Goal: Information Seeking & Learning: Compare options

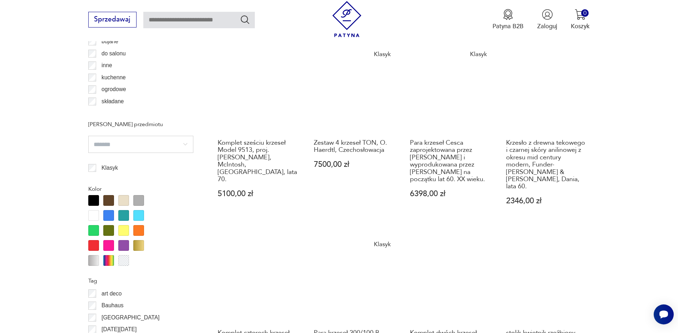
scroll to position [846, 0]
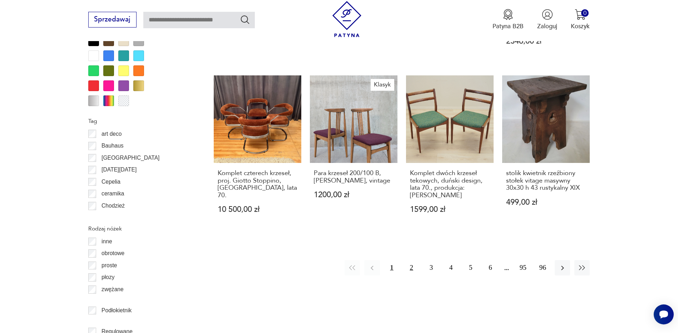
click at [409, 260] on button "2" at bounding box center [411, 267] width 15 height 15
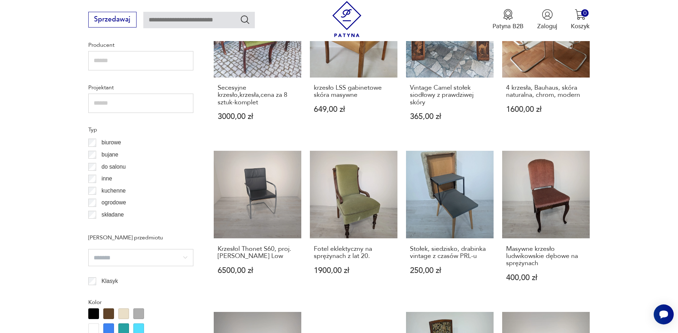
scroll to position [596, 0]
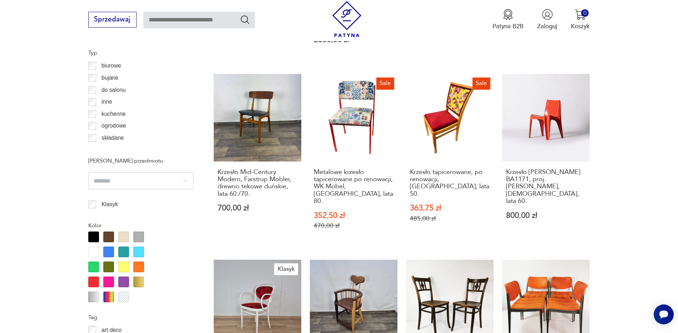
scroll to position [560, 0]
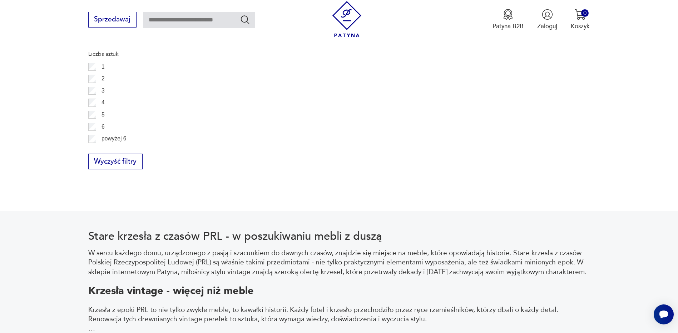
scroll to position [1168, 0]
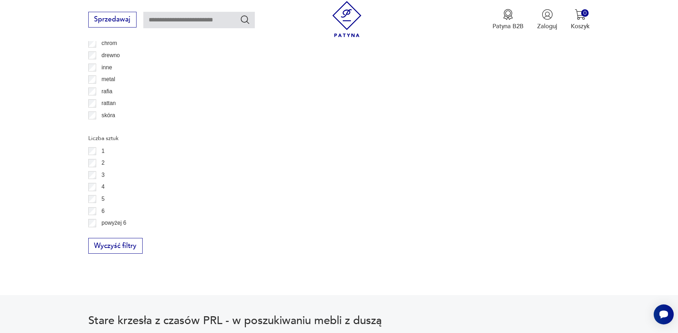
click at [93, 176] on div "1 2 3 4 5 6 powyżej 6" at bounding box center [140, 187] width 105 height 84
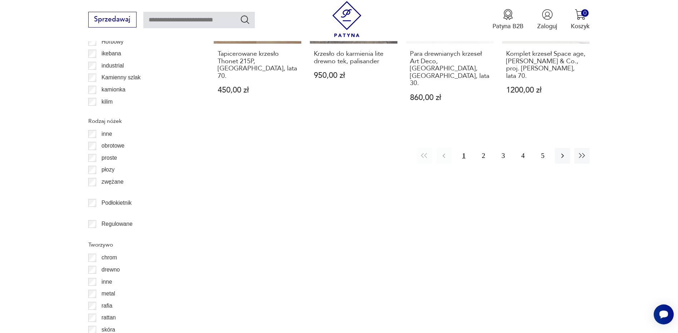
scroll to position [1168, 0]
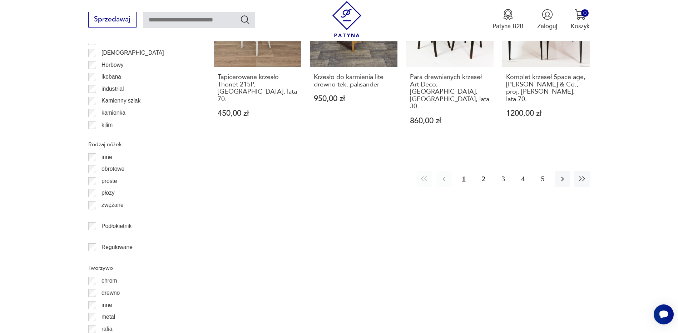
scroll to position [1060, 0]
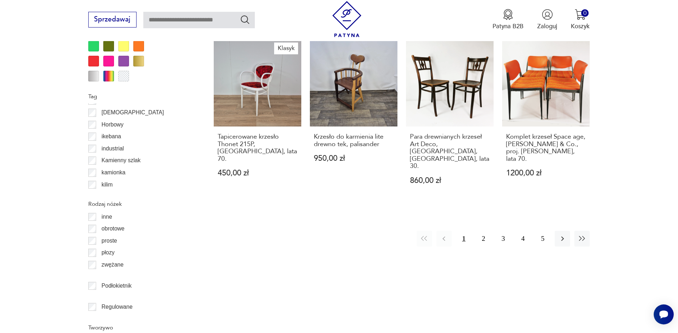
scroll to position [917, 0]
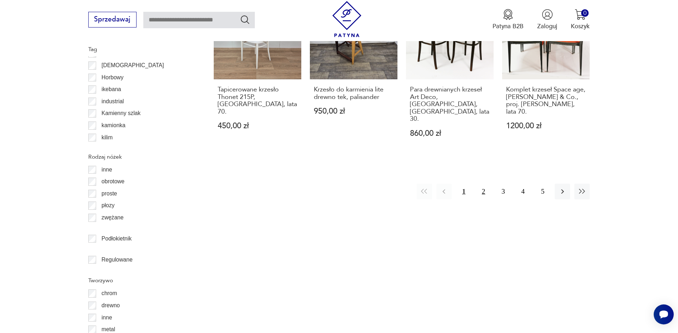
click at [487, 184] on button "2" at bounding box center [483, 191] width 15 height 15
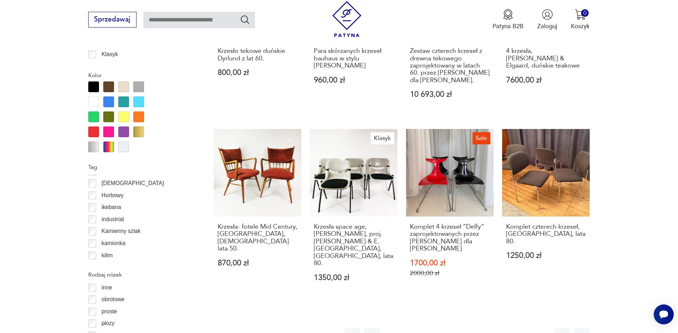
scroll to position [810, 0]
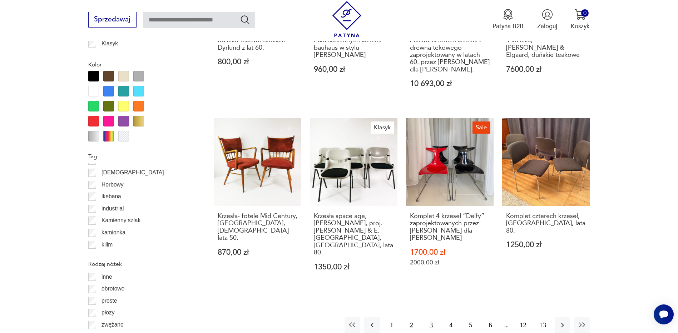
click at [434, 317] on button "3" at bounding box center [431, 324] width 15 height 15
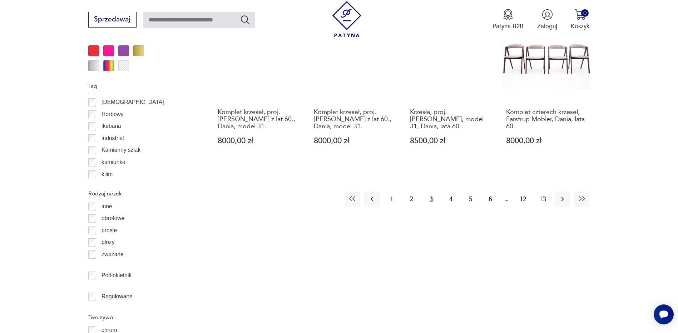
scroll to position [882, 0]
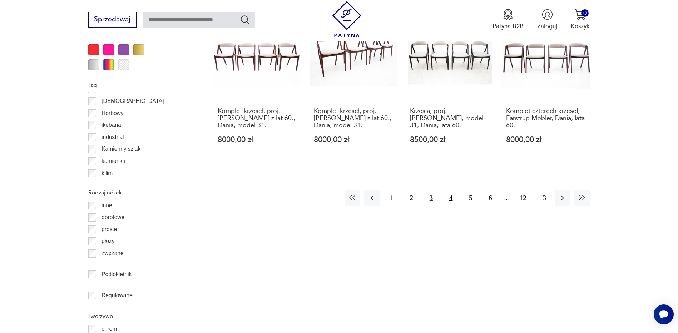
click at [456, 193] on button "4" at bounding box center [450, 198] width 15 height 15
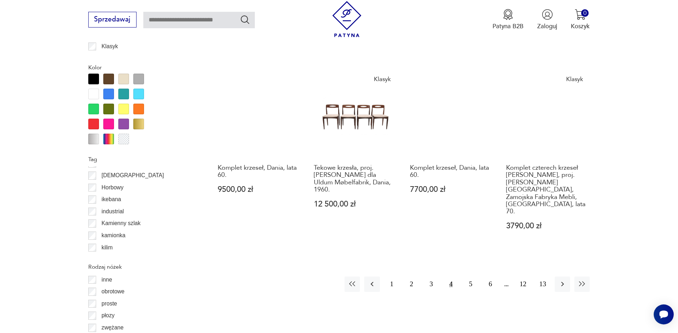
scroll to position [846, 0]
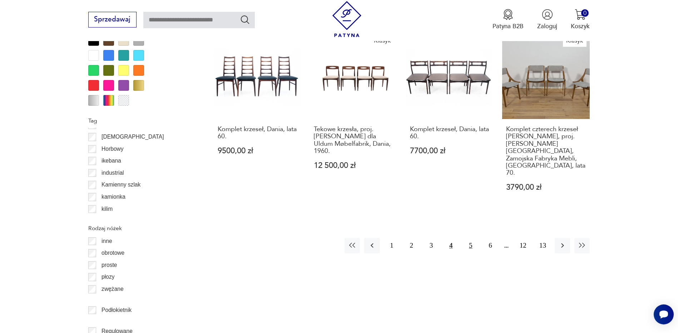
click at [473, 238] on button "5" at bounding box center [470, 245] width 15 height 15
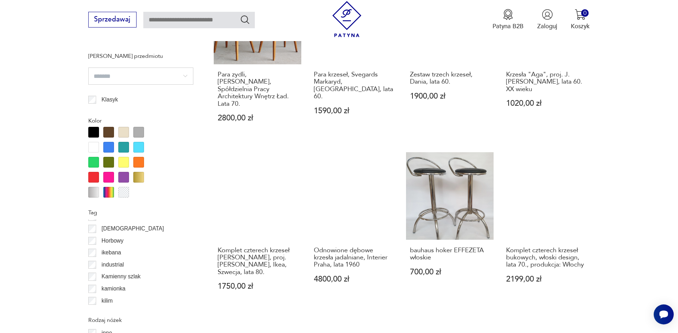
scroll to position [774, 0]
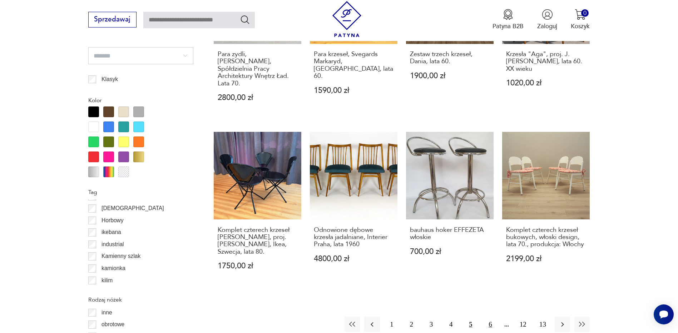
click at [491, 317] on button "6" at bounding box center [490, 324] width 15 height 15
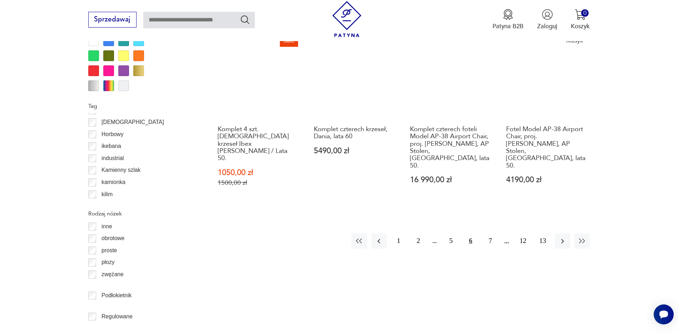
scroll to position [882, 0]
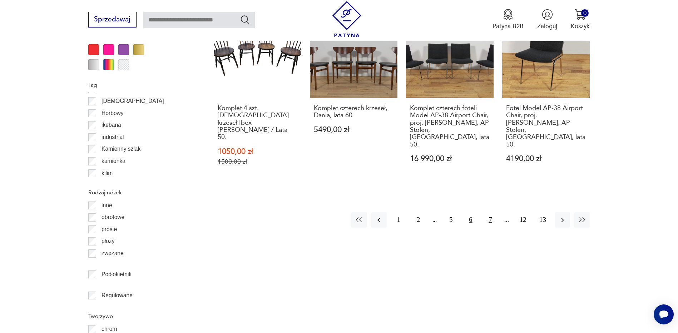
click at [489, 212] on button "7" at bounding box center [490, 219] width 15 height 15
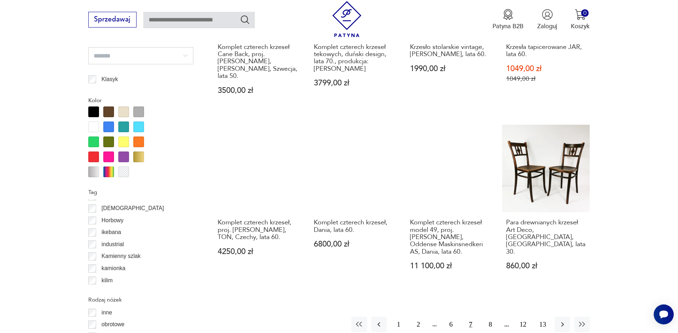
scroll to position [846, 0]
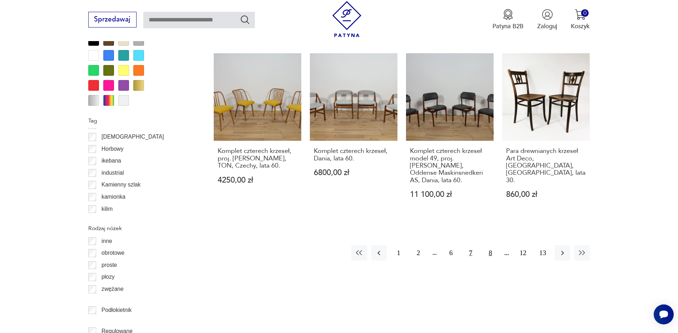
click at [489, 245] on button "8" at bounding box center [490, 252] width 15 height 15
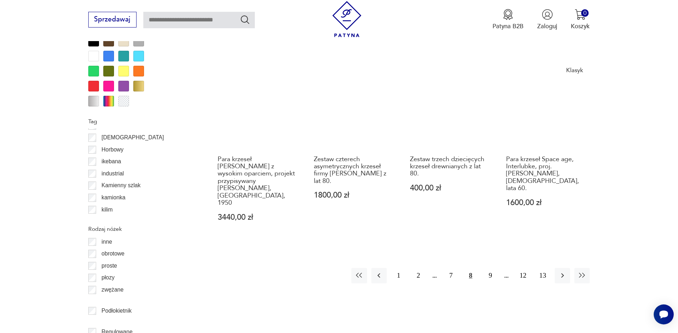
scroll to position [882, 0]
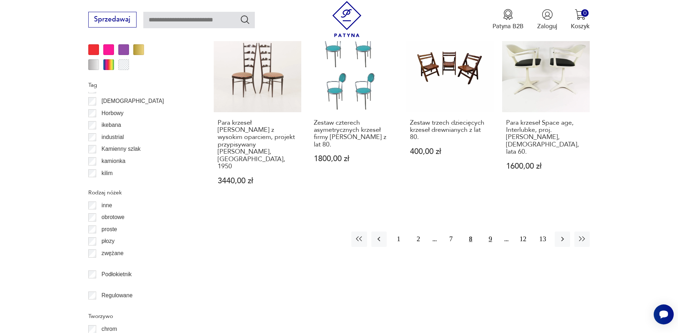
click at [494, 232] on button "9" at bounding box center [490, 239] width 15 height 15
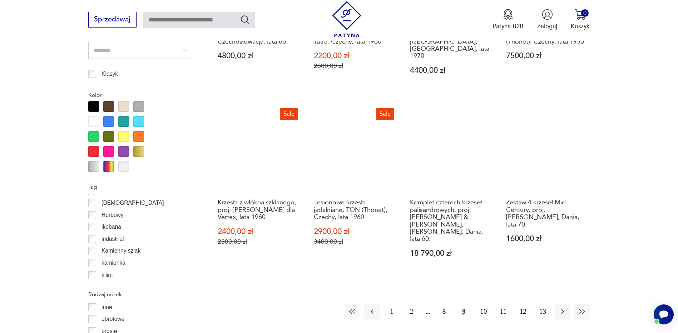
scroll to position [810, 0]
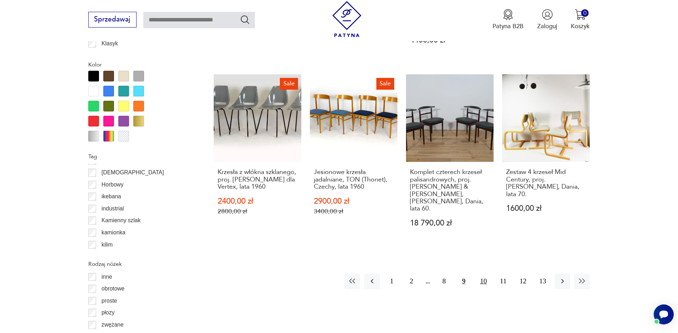
click at [482, 274] on button "10" at bounding box center [483, 281] width 15 height 15
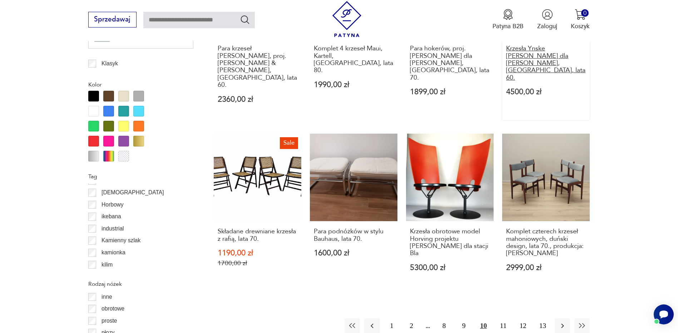
scroll to position [810, 0]
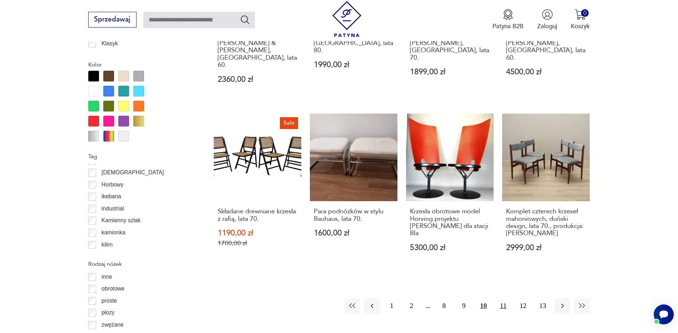
click at [502, 299] on button "11" at bounding box center [503, 306] width 15 height 15
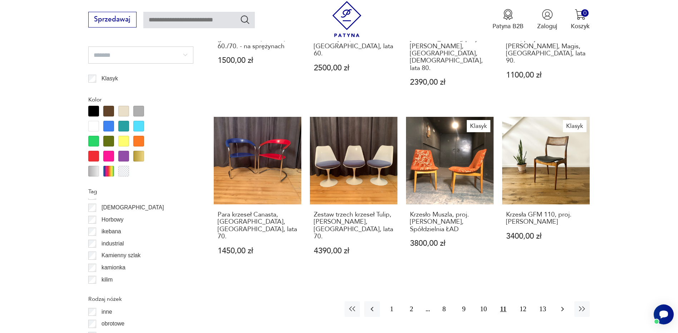
scroll to position [810, 0]
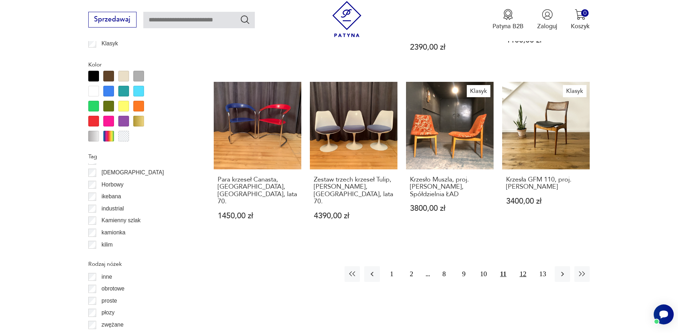
click at [524, 266] on button "12" at bounding box center [523, 273] width 15 height 15
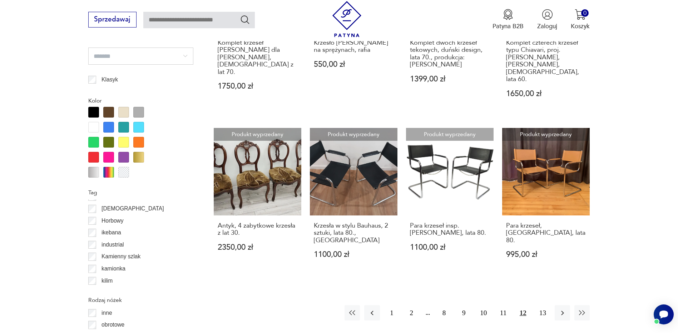
scroll to position [774, 0]
click at [541, 305] on button "13" at bounding box center [542, 312] width 15 height 15
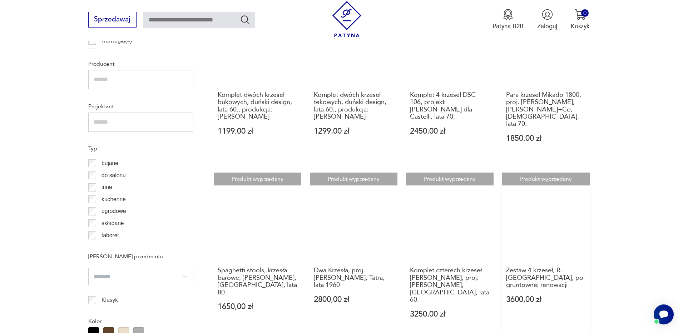
scroll to position [667, 0]
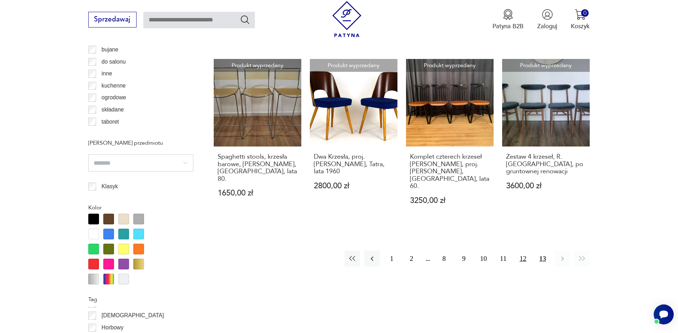
click at [527, 251] on button "12" at bounding box center [523, 258] width 15 height 15
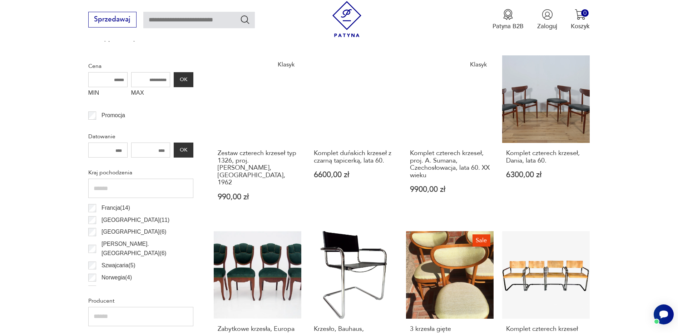
scroll to position [238, 0]
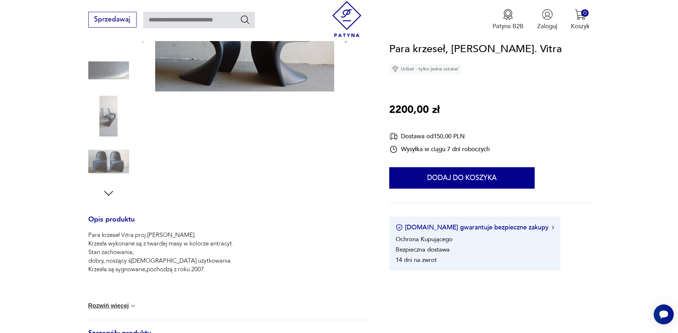
scroll to position [107, 0]
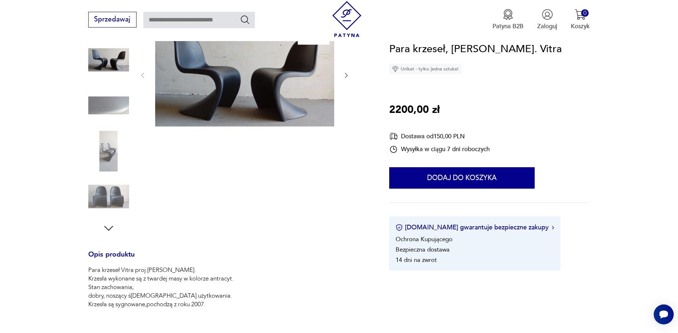
click at [112, 158] on img at bounding box center [108, 151] width 41 height 41
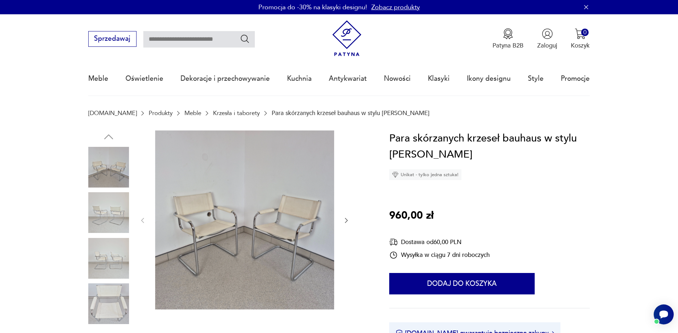
click at [203, 232] on img at bounding box center [244, 220] width 179 height 179
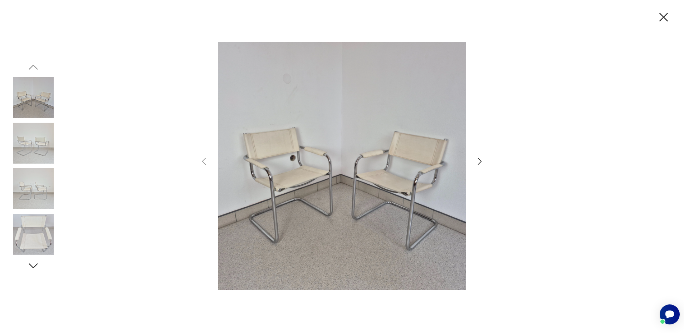
click at [478, 162] on icon "button" at bounding box center [479, 161] width 10 height 10
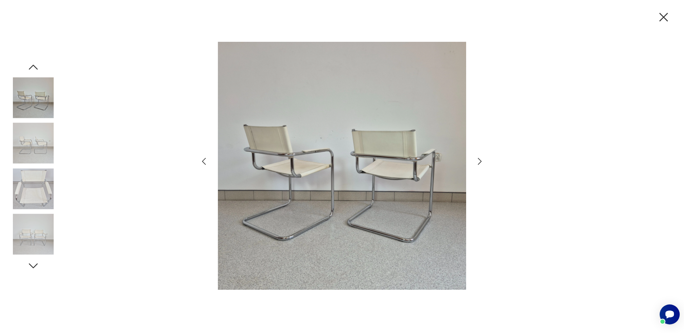
click at [478, 162] on icon "button" at bounding box center [479, 161] width 10 height 10
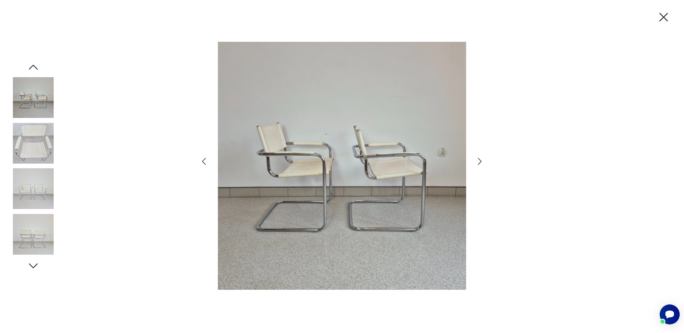
click at [478, 162] on icon "button" at bounding box center [479, 161] width 10 height 10
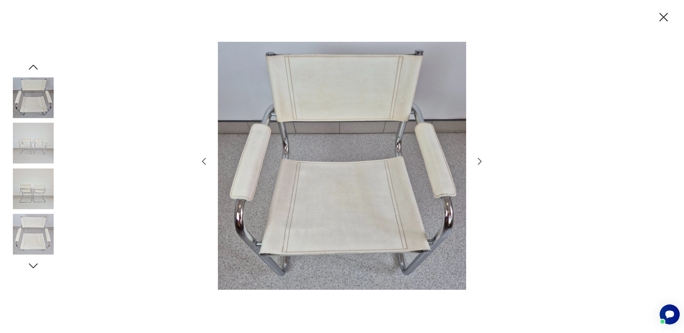
click at [478, 162] on icon "button" at bounding box center [479, 161] width 10 height 10
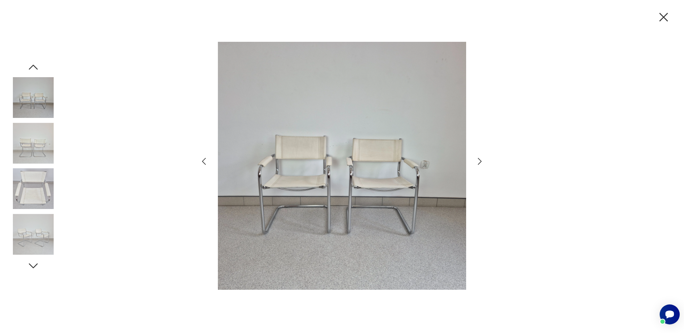
click at [478, 162] on icon "button" at bounding box center [479, 161] width 10 height 10
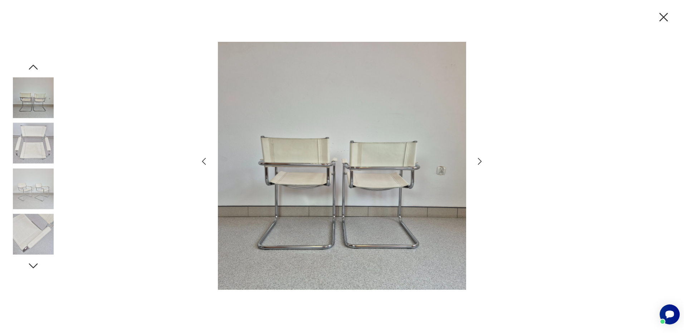
click at [478, 162] on icon "button" at bounding box center [479, 161] width 10 height 10
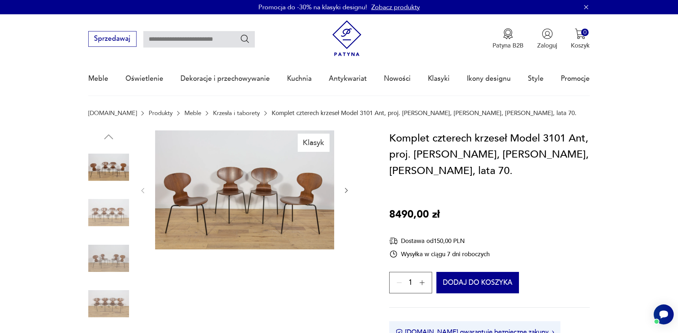
click at [269, 202] on img at bounding box center [244, 190] width 179 height 119
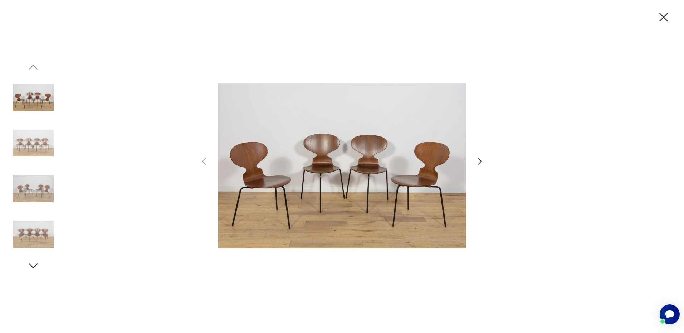
click at [479, 161] on icon "button" at bounding box center [479, 161] width 10 height 10
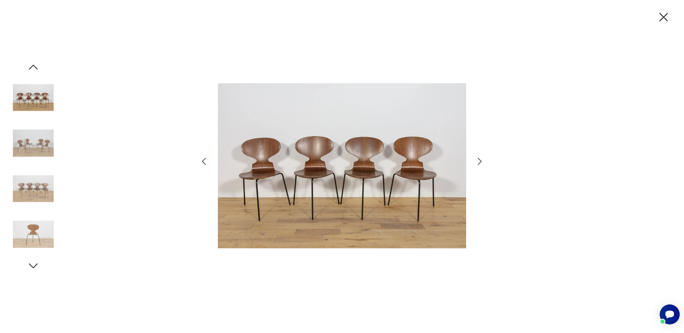
click at [479, 161] on icon "button" at bounding box center [479, 161] width 10 height 10
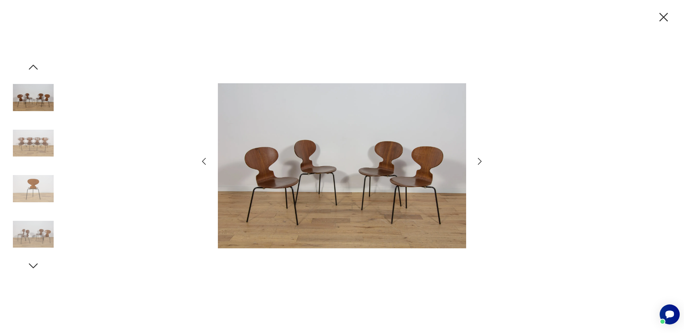
click at [481, 165] on icon "button" at bounding box center [479, 161] width 10 height 10
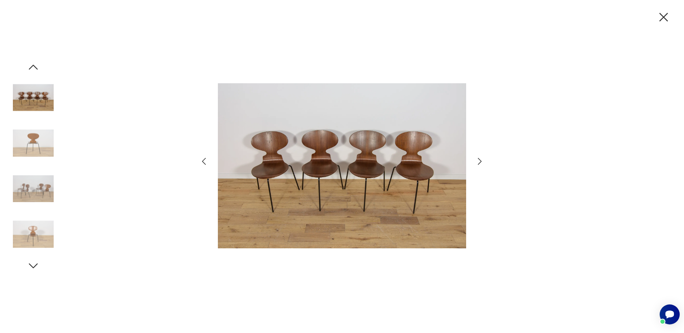
click at [481, 165] on icon "button" at bounding box center [479, 161] width 10 height 10
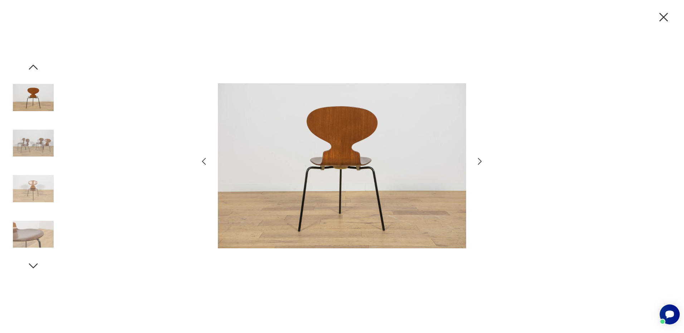
click at [663, 15] on icon "button" at bounding box center [663, 17] width 15 height 15
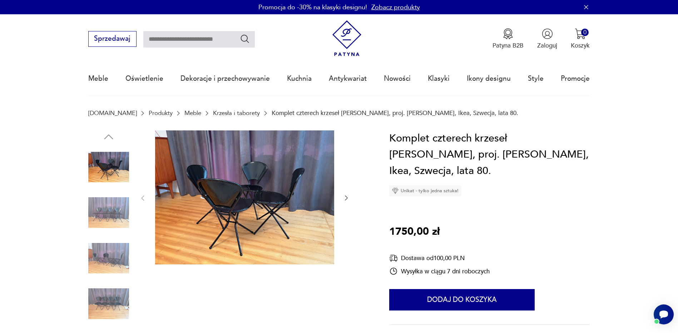
click at [232, 192] on img at bounding box center [244, 198] width 179 height 134
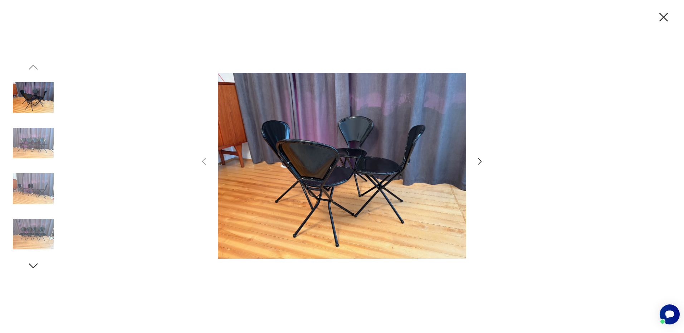
click at [477, 162] on icon "button" at bounding box center [479, 161] width 10 height 10
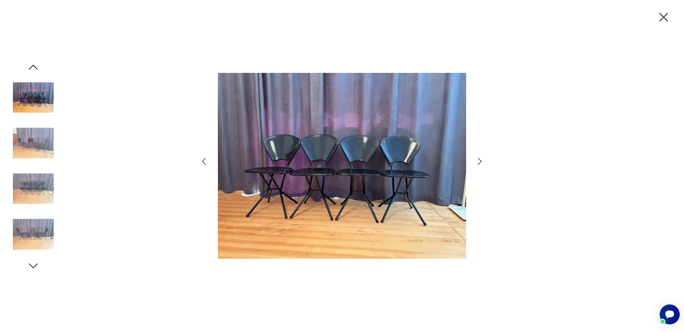
click at [477, 162] on icon "button" at bounding box center [479, 161] width 10 height 10
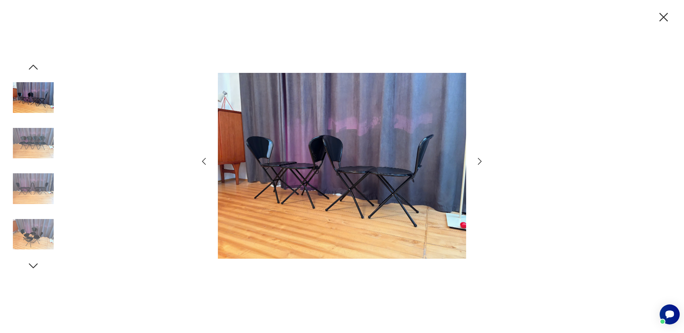
click at [477, 162] on icon "button" at bounding box center [479, 161] width 10 height 10
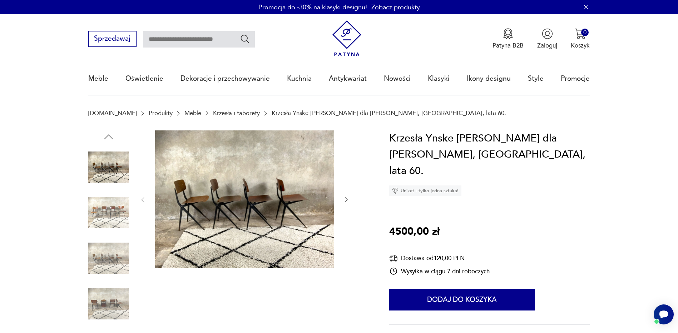
click at [230, 209] on img at bounding box center [244, 200] width 179 height 138
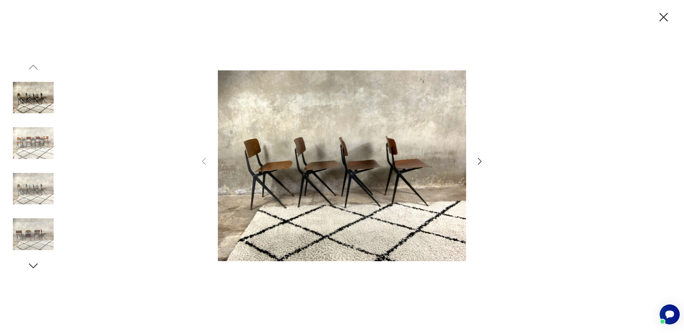
click at [477, 158] on icon "button" at bounding box center [479, 161] width 10 height 10
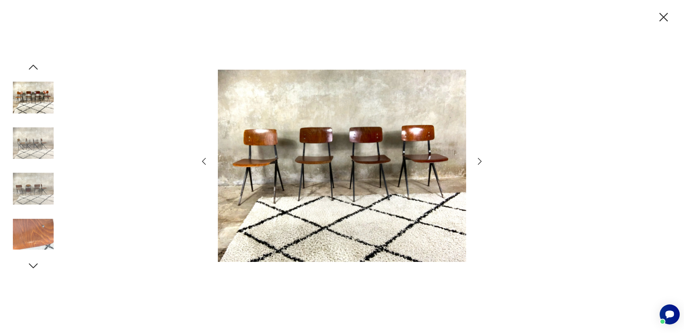
click at [477, 158] on icon "button" at bounding box center [479, 161] width 10 height 10
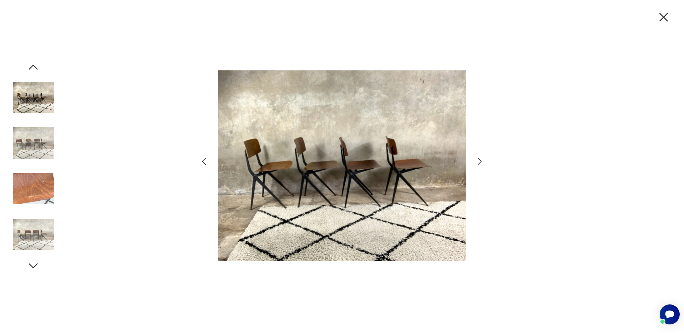
click at [477, 158] on icon "button" at bounding box center [479, 161] width 10 height 10
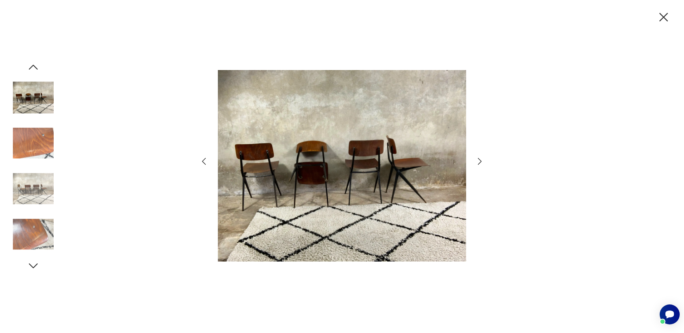
click at [477, 158] on icon "button" at bounding box center [479, 161] width 10 height 10
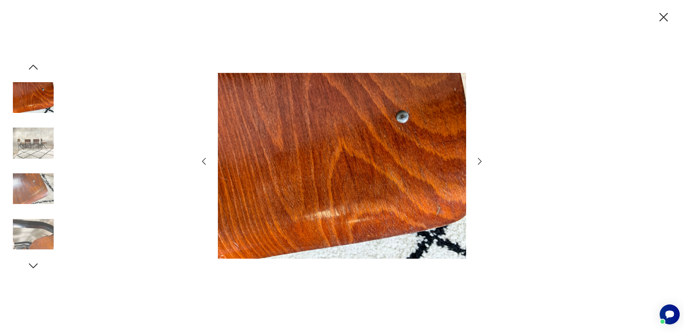
click at [477, 158] on icon "button" at bounding box center [479, 161] width 10 height 10
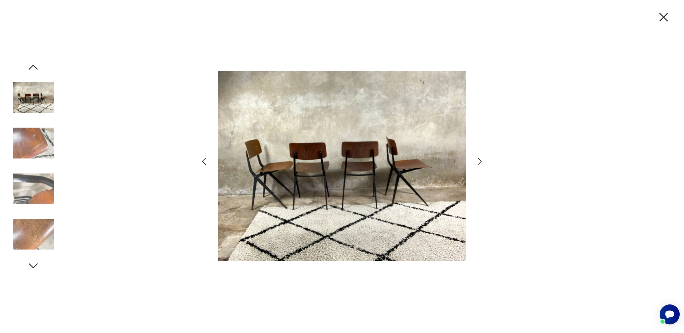
click at [662, 17] on icon "button" at bounding box center [663, 17] width 15 height 15
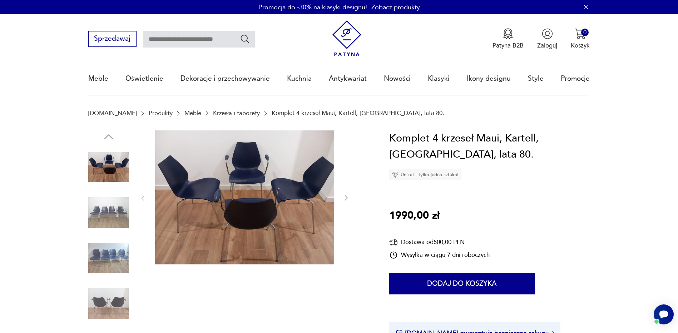
click at [226, 180] on img at bounding box center [244, 198] width 179 height 134
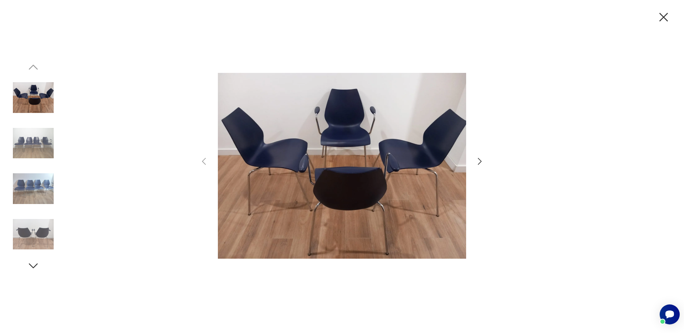
click at [481, 165] on icon "button" at bounding box center [479, 161] width 10 height 10
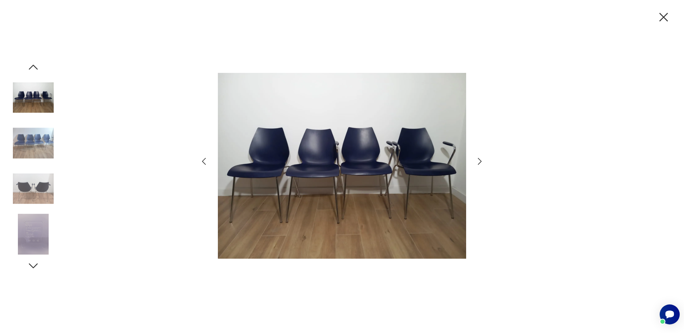
click at [481, 165] on icon "button" at bounding box center [479, 161] width 10 height 10
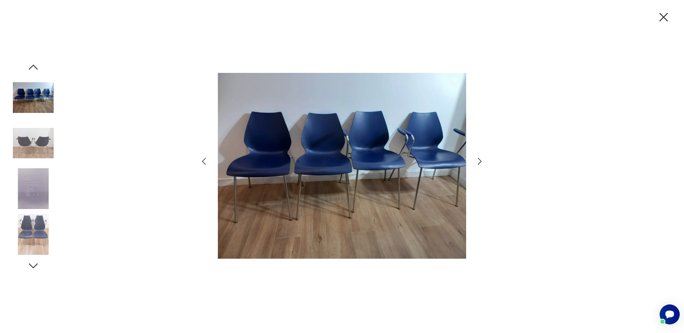
click at [481, 165] on icon "button" at bounding box center [479, 161] width 10 height 10
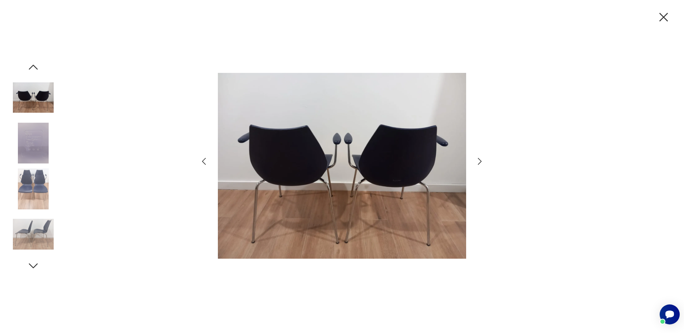
click at [481, 165] on icon "button" at bounding box center [479, 161] width 10 height 10
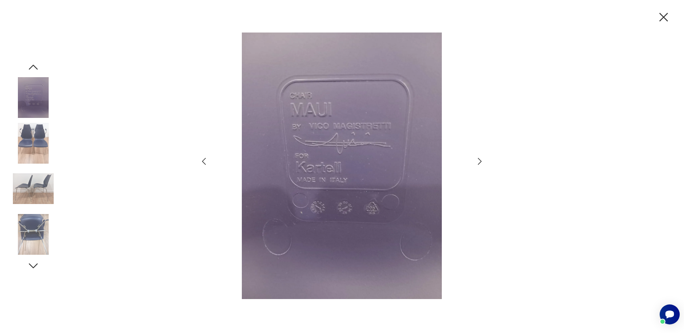
click at [481, 165] on icon "button" at bounding box center [479, 161] width 10 height 10
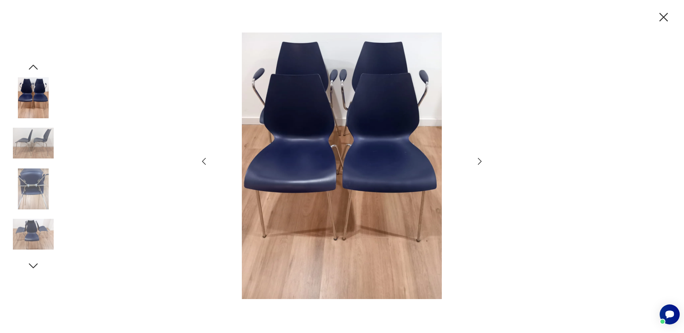
click at [481, 165] on icon "button" at bounding box center [479, 161] width 10 height 10
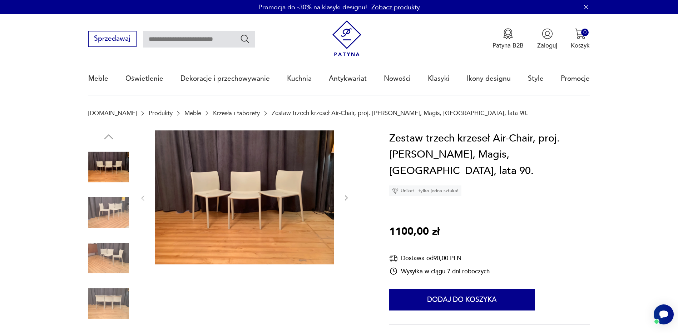
click at [261, 190] on img at bounding box center [244, 198] width 179 height 134
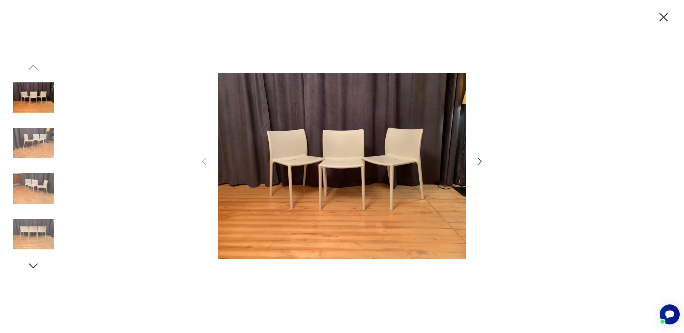
click at [479, 161] on icon "button" at bounding box center [479, 161] width 10 height 10
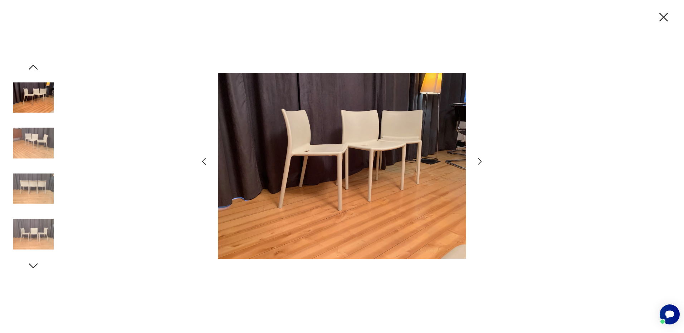
click at [479, 161] on icon "button" at bounding box center [479, 161] width 10 height 10
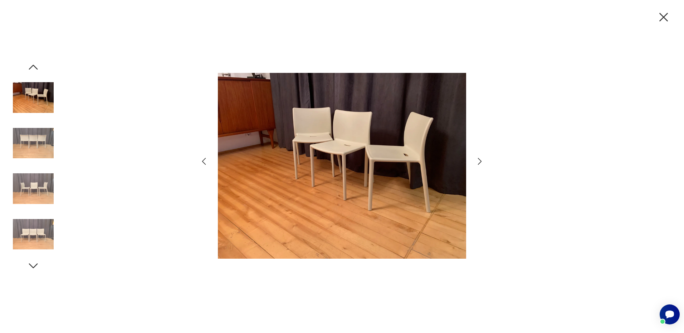
click at [479, 161] on icon "button" at bounding box center [479, 161] width 10 height 10
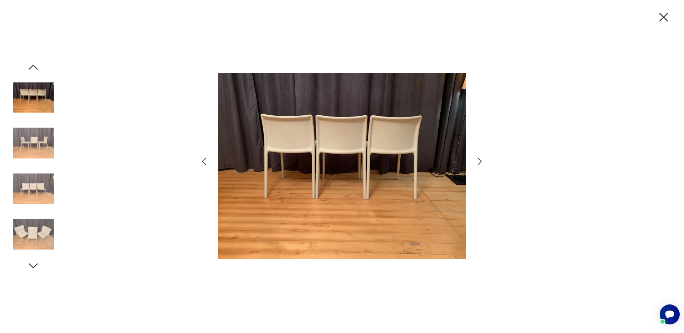
click at [479, 161] on icon "button" at bounding box center [479, 161] width 10 height 10
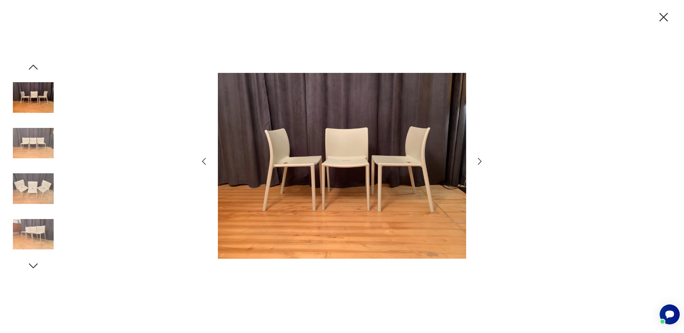
click at [479, 161] on icon "button" at bounding box center [479, 161] width 10 height 10
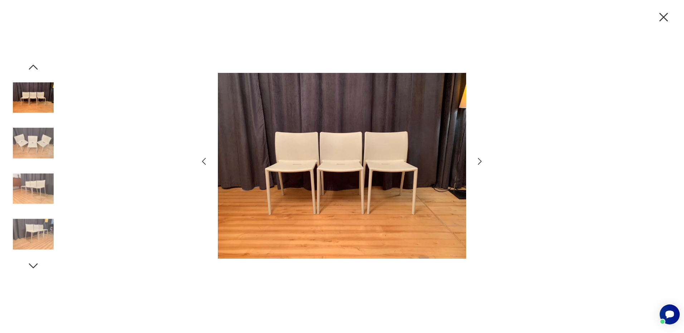
click at [479, 161] on icon "button" at bounding box center [479, 161] width 10 height 10
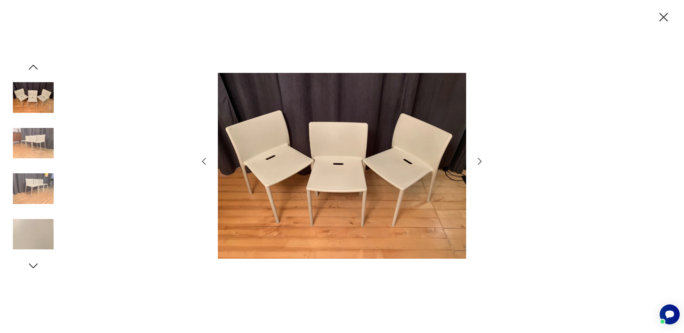
click at [479, 161] on icon "button" at bounding box center [479, 161] width 10 height 10
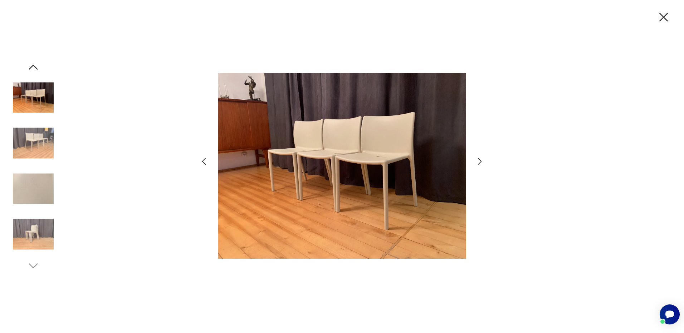
click at [479, 161] on icon "button" at bounding box center [479, 161] width 10 height 10
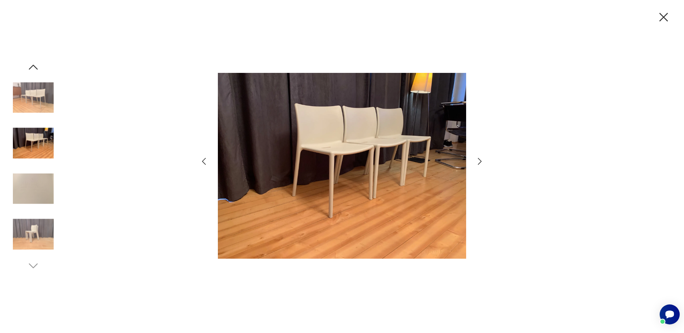
click at [479, 161] on icon "button" at bounding box center [479, 161] width 10 height 10
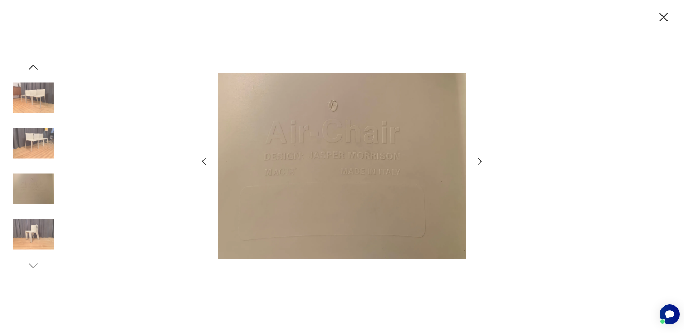
click at [479, 161] on icon "button" at bounding box center [479, 161] width 10 height 10
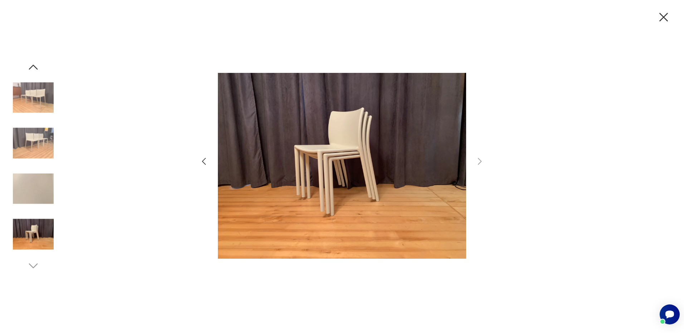
click at [666, 18] on icon "button" at bounding box center [663, 17] width 15 height 15
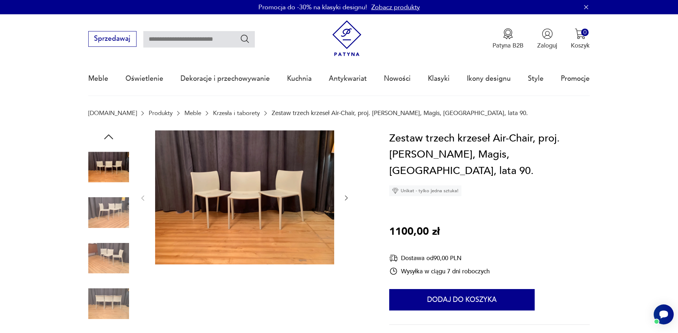
click at [285, 186] on img at bounding box center [244, 198] width 179 height 134
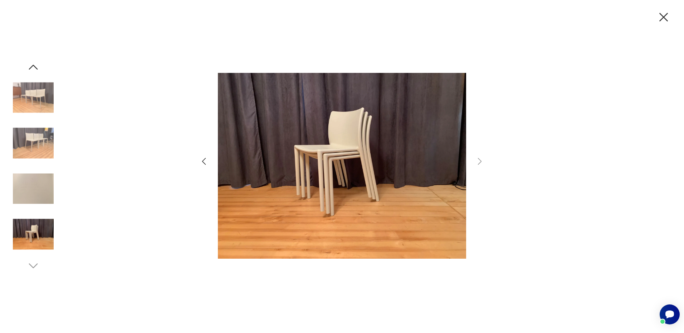
click at [203, 162] on icon "button" at bounding box center [204, 161] width 4 height 7
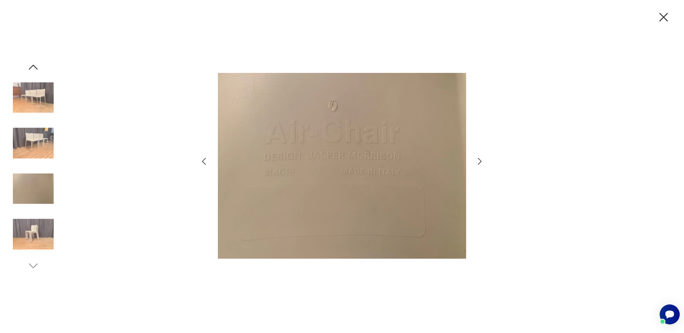
click at [203, 162] on icon "button" at bounding box center [204, 161] width 4 height 7
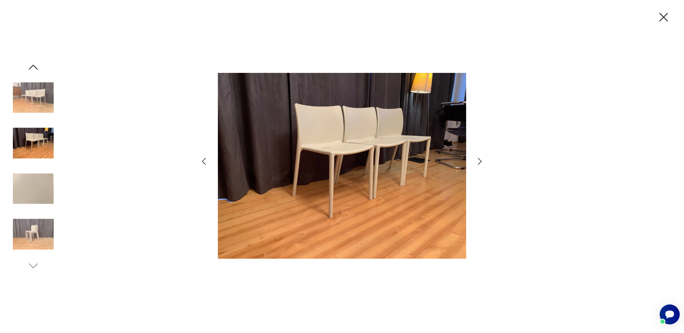
click at [203, 162] on icon "button" at bounding box center [204, 161] width 4 height 7
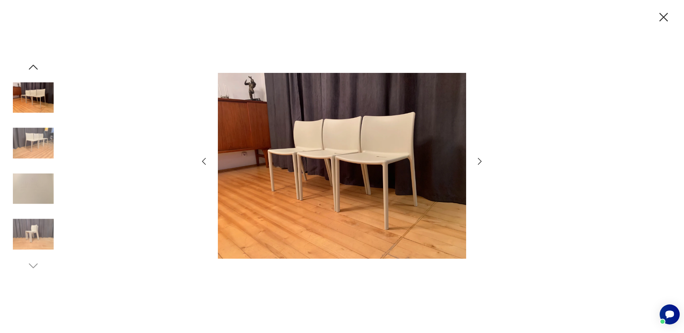
click at [203, 162] on icon "button" at bounding box center [204, 161] width 4 height 7
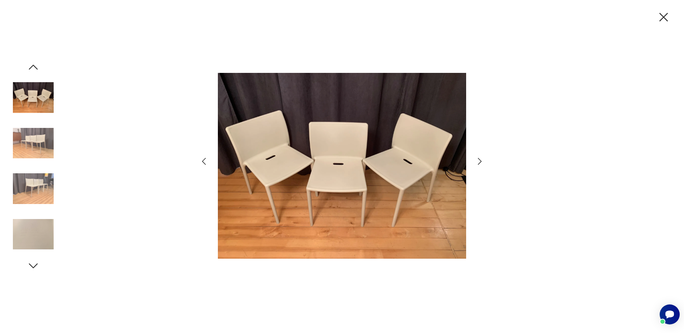
click at [531, 158] on div at bounding box center [342, 166] width 684 height 333
click at [205, 163] on icon "button" at bounding box center [204, 161] width 10 height 10
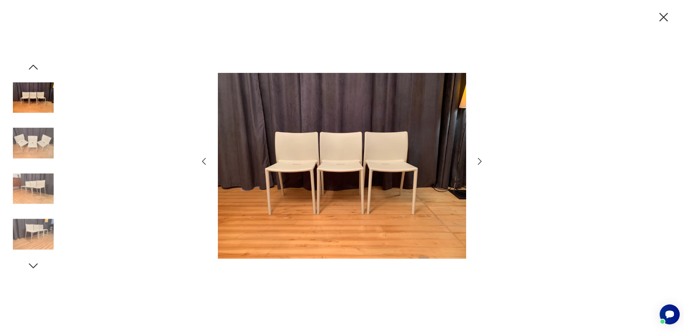
click at [667, 16] on icon "button" at bounding box center [663, 17] width 15 height 15
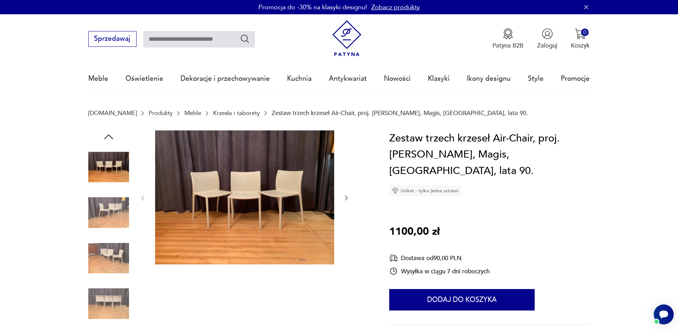
click at [249, 201] on img at bounding box center [244, 198] width 179 height 134
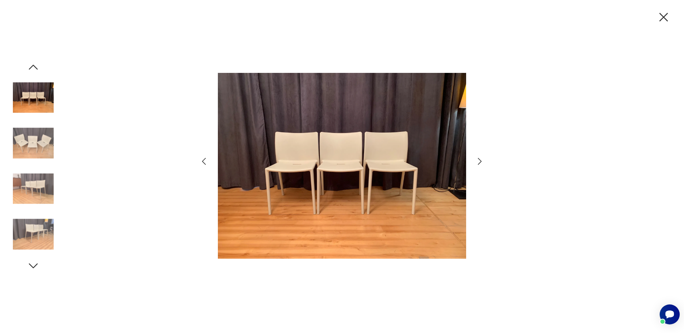
click at [474, 161] on div at bounding box center [342, 167] width 286 height 268
click at [477, 161] on icon "button" at bounding box center [479, 161] width 10 height 10
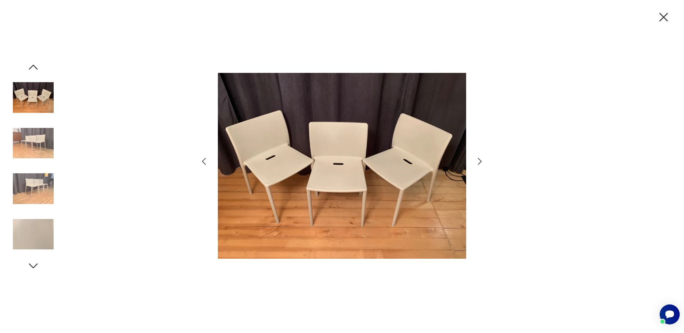
click at [477, 161] on icon "button" at bounding box center [479, 161] width 10 height 10
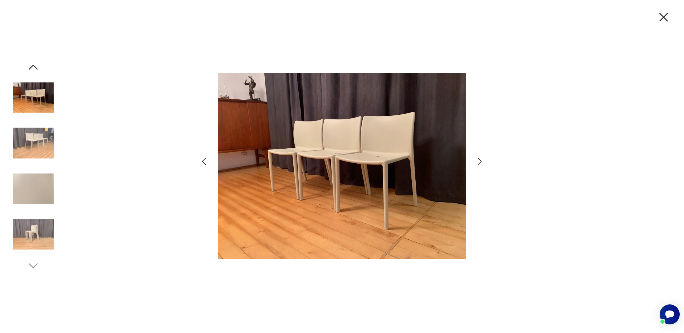
click at [477, 161] on icon "button" at bounding box center [479, 161] width 10 height 10
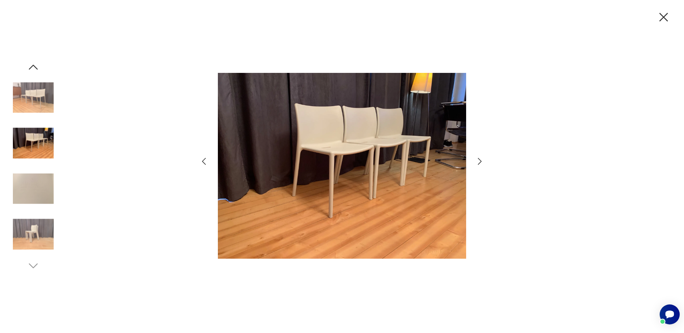
click at [666, 17] on icon "button" at bounding box center [663, 17] width 15 height 15
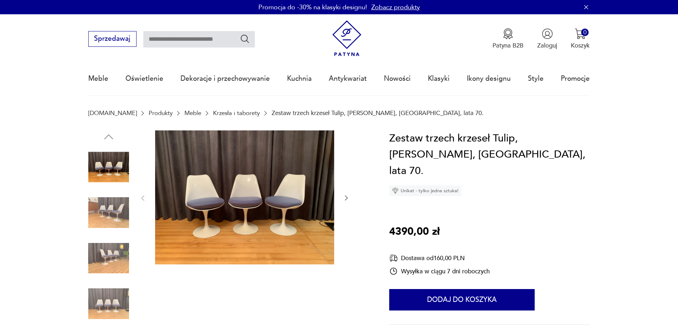
click at [222, 197] on img at bounding box center [244, 198] width 179 height 134
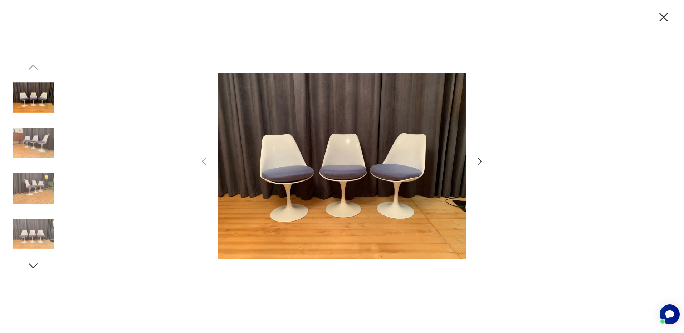
click at [481, 163] on icon "button" at bounding box center [479, 161] width 10 height 10
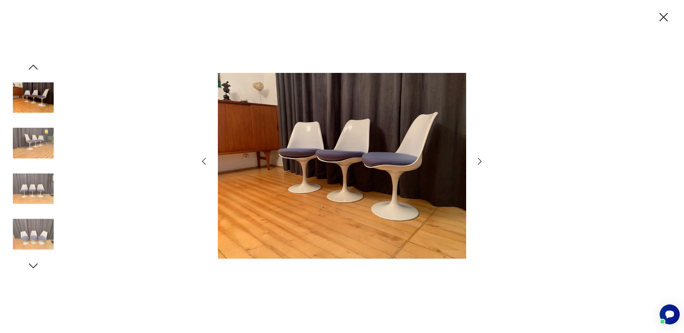
click at [481, 163] on icon "button" at bounding box center [479, 161] width 10 height 10
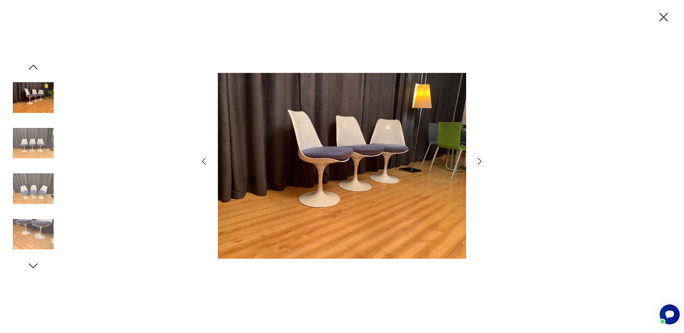
click at [481, 163] on icon "button" at bounding box center [479, 161] width 10 height 10
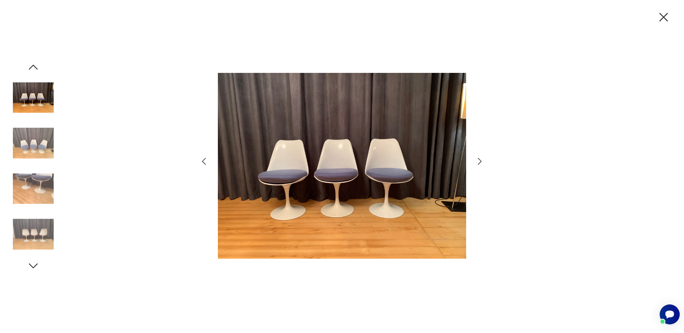
click at [481, 163] on icon "button" at bounding box center [479, 161] width 10 height 10
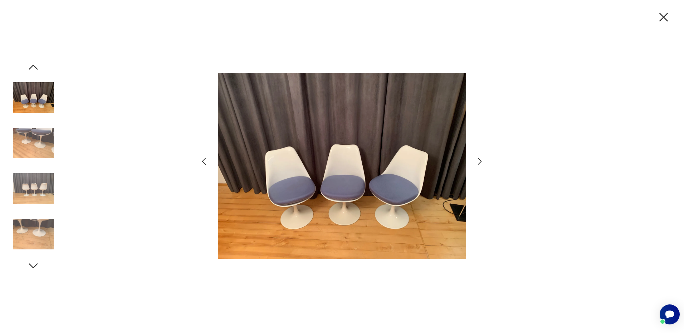
click at [481, 163] on icon "button" at bounding box center [479, 161] width 10 height 10
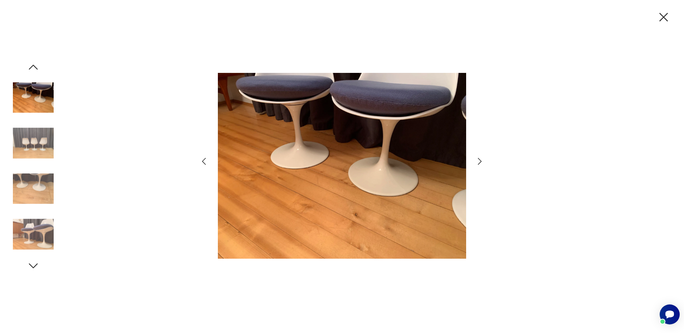
click at [481, 163] on icon "button" at bounding box center [479, 161] width 10 height 10
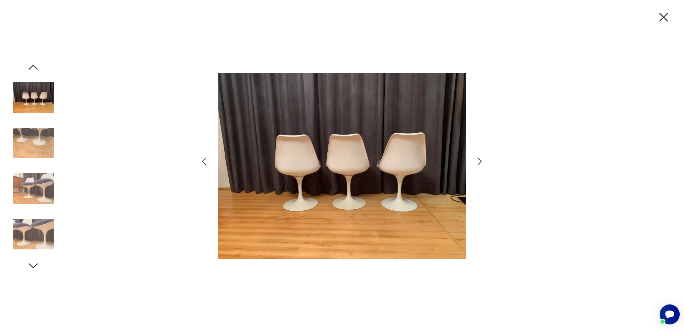
click at [481, 163] on icon "button" at bounding box center [479, 161] width 10 height 10
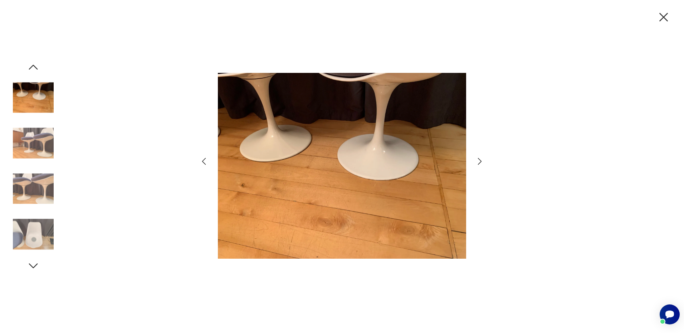
click at [664, 19] on icon "button" at bounding box center [663, 17] width 15 height 15
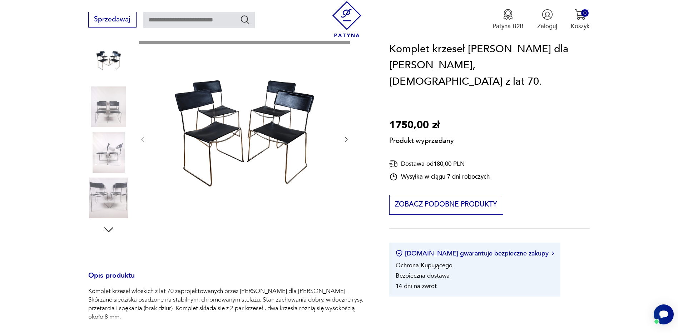
click at [98, 157] on div "Produkt wyprzedany Opis produktu Komplet krzeseł włoskich z lat 70 zaprojektowa…" at bounding box center [228, 272] width 281 height 498
click at [112, 200] on div "Produkt wyprzedany Opis produktu Komplet krzeseł włoskich z lat 70 zaprojektowa…" at bounding box center [228, 272] width 281 height 498
